Goal: Task Accomplishment & Management: Complete application form

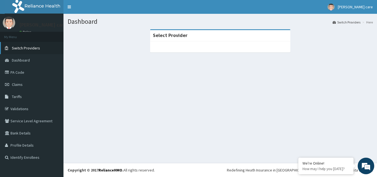
click at [30, 48] on span "Switch Providers" at bounding box center [26, 48] width 28 height 5
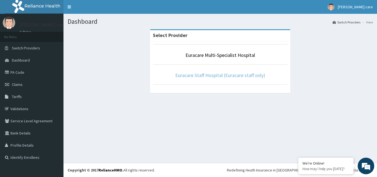
click at [216, 76] on link "Euracare Staff Hospital (Euracare staff only)" at bounding box center [220, 75] width 90 height 6
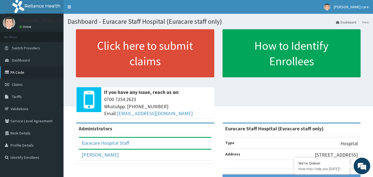
click at [40, 73] on link "PA Code" at bounding box center [32, 72] width 64 height 12
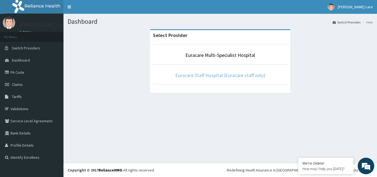
click at [194, 78] on link "Euracare Staff Hospital (Euracare staff only)" at bounding box center [220, 75] width 90 height 6
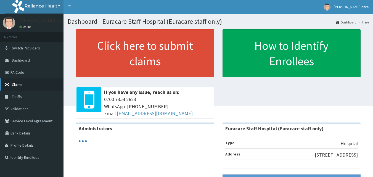
click at [38, 87] on link "Claims" at bounding box center [32, 84] width 64 height 12
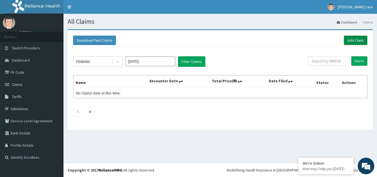
click at [355, 40] on link "Add Claim" at bounding box center [355, 40] width 23 height 9
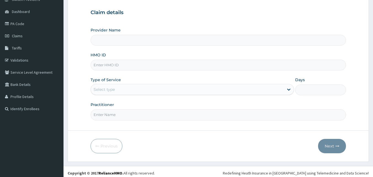
scroll to position [52, 0]
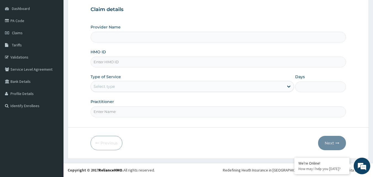
type input "Euracare Staff Hospital (Euracare staff only)"
paste input "EUH/10202/A"
click at [103, 62] on input "EUH/10202/A" at bounding box center [219, 62] width 256 height 11
type input "EUH/10202/A"
click at [140, 88] on div "Select type" at bounding box center [187, 86] width 193 height 9
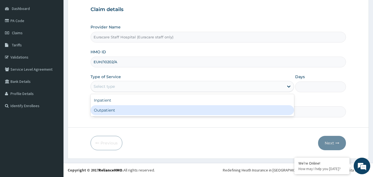
click at [144, 110] on div "Outpatient" at bounding box center [193, 110] width 204 height 10
type input "1"
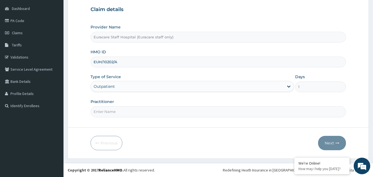
click at [144, 115] on input "Practitioner" at bounding box center [219, 111] width 256 height 11
type input "GP"
click at [328, 143] on button "Next" at bounding box center [332, 143] width 28 height 14
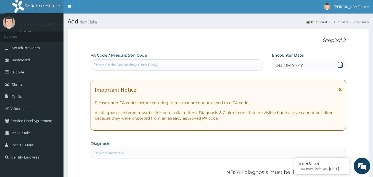
scroll to position [0, 0]
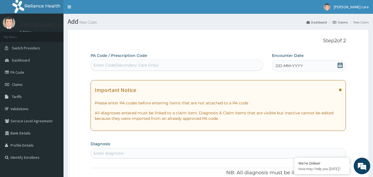
click at [217, 68] on div "Enter Code(Secondary Care Only)" at bounding box center [177, 65] width 172 height 9
paste input "PA/78DDC4"
type input "PA/78DDC4"
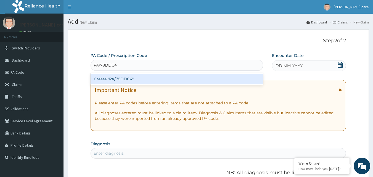
click at [238, 81] on div "Create "PA/78DDC4"" at bounding box center [177, 79] width 173 height 10
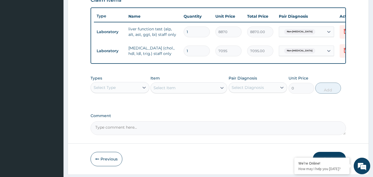
scroll to position [218, 0]
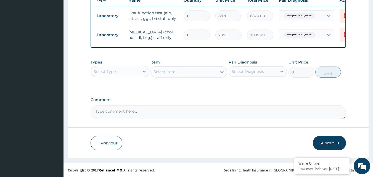
click at [331, 142] on button "Submit" at bounding box center [329, 143] width 33 height 14
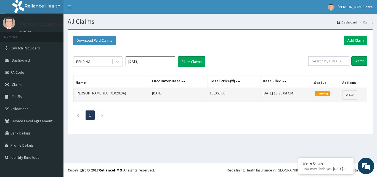
drag, startPoint x: 215, startPoint y: 92, endPoint x: 197, endPoint y: 92, distance: 17.4
click at [197, 92] on tr "Mayowa Adeboyejo (EUH/10202/A) Tue Sep 02 2025 15,965.00 Mon, 15 Sep 2025 13:39…" at bounding box center [220, 95] width 294 height 14
copy tr "15,965"
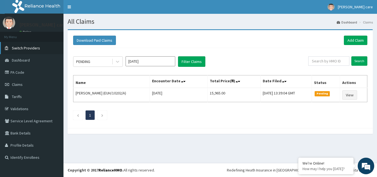
click at [33, 49] on span "Switch Providers" at bounding box center [26, 48] width 28 height 5
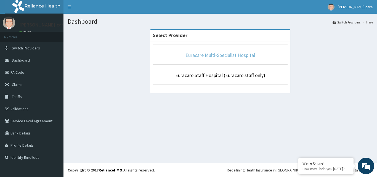
click at [218, 55] on link "Euracare Multi-Specialist Hospital" at bounding box center [221, 55] width 70 height 6
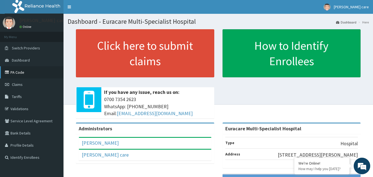
click at [31, 74] on link "PA Code" at bounding box center [32, 72] width 64 height 12
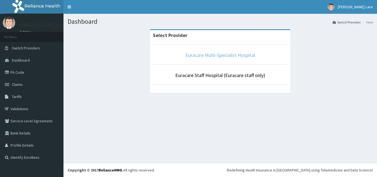
click at [209, 53] on link "Euracare Multi-Specialist Hospital" at bounding box center [221, 55] width 70 height 6
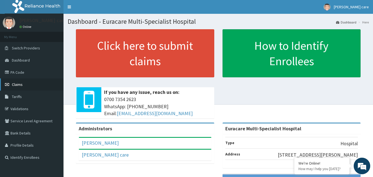
click at [17, 85] on span "Claims" at bounding box center [17, 84] width 11 height 5
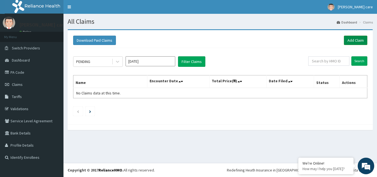
click at [355, 42] on link "Add Claim" at bounding box center [355, 40] width 23 height 9
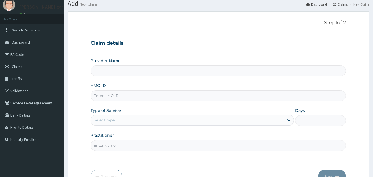
scroll to position [28, 0]
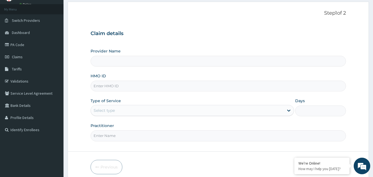
paste input "GFC/10053/A"
type input "GFC/10053/A"
type input "Euracare Multi-Specialist Hospital"
type input "GFC/10053/A"
click at [122, 111] on div "Select type" at bounding box center [187, 110] width 193 height 9
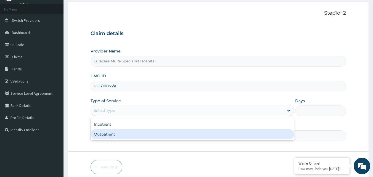
click at [121, 131] on div "Outpatient" at bounding box center [193, 134] width 204 height 10
type input "1"
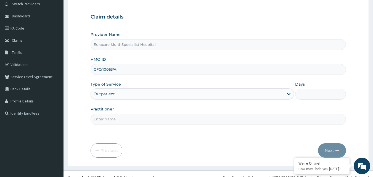
scroll to position [52, 0]
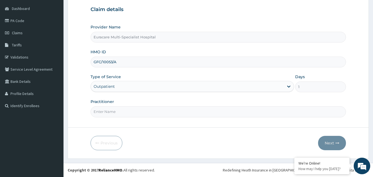
click at [127, 113] on input "Practitioner" at bounding box center [219, 111] width 256 height 11
type input "[PERSON_NAME]"
click at [328, 141] on button "Next" at bounding box center [332, 143] width 28 height 14
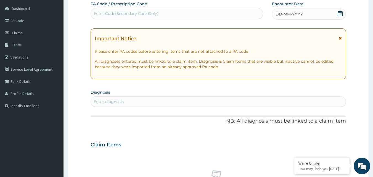
scroll to position [0, 0]
click at [123, 9] on div "Enter Code(Secondary Care Only)" at bounding box center [177, 13] width 172 height 9
paste input "PA/63A201"
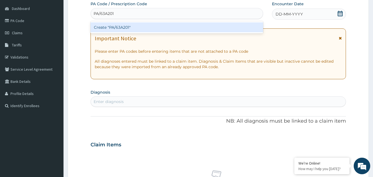
type input "PA/63A201"
click at [152, 28] on div "Create "PA/63A201"" at bounding box center [177, 27] width 173 height 10
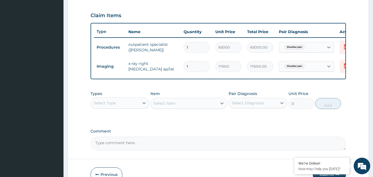
scroll to position [218, 0]
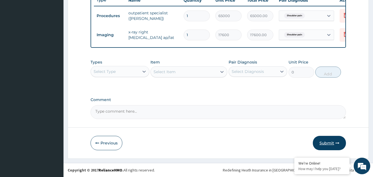
click at [329, 142] on button "Submit" at bounding box center [329, 143] width 33 height 14
